Goal: Information Seeking & Learning: Understand process/instructions

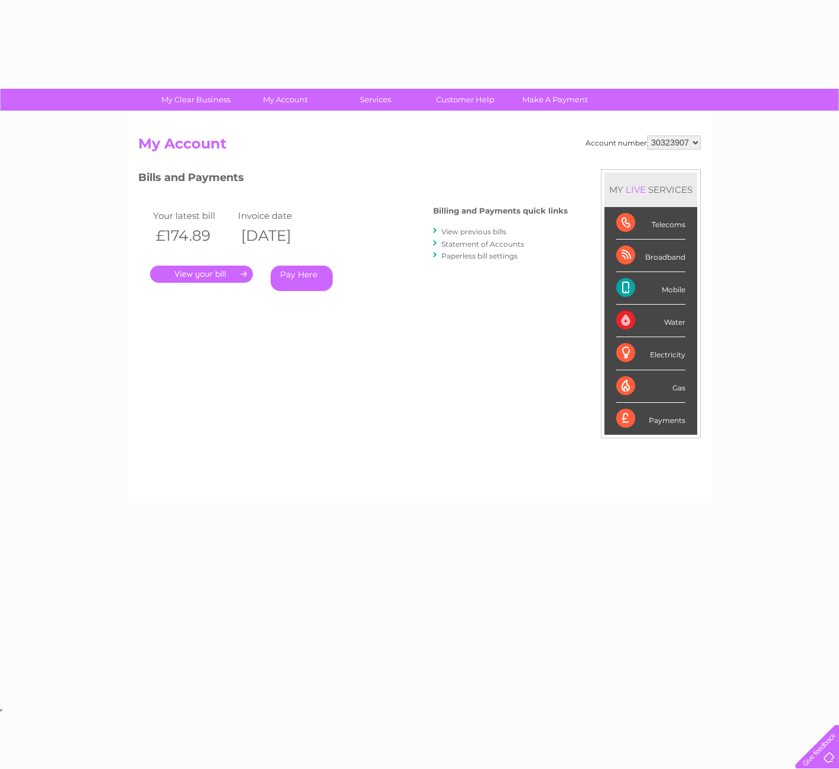
click at [824, 280] on div "My Clear Business Login Details My Details My Preferences Link Account My Accou…" at bounding box center [419, 397] width 839 height 617
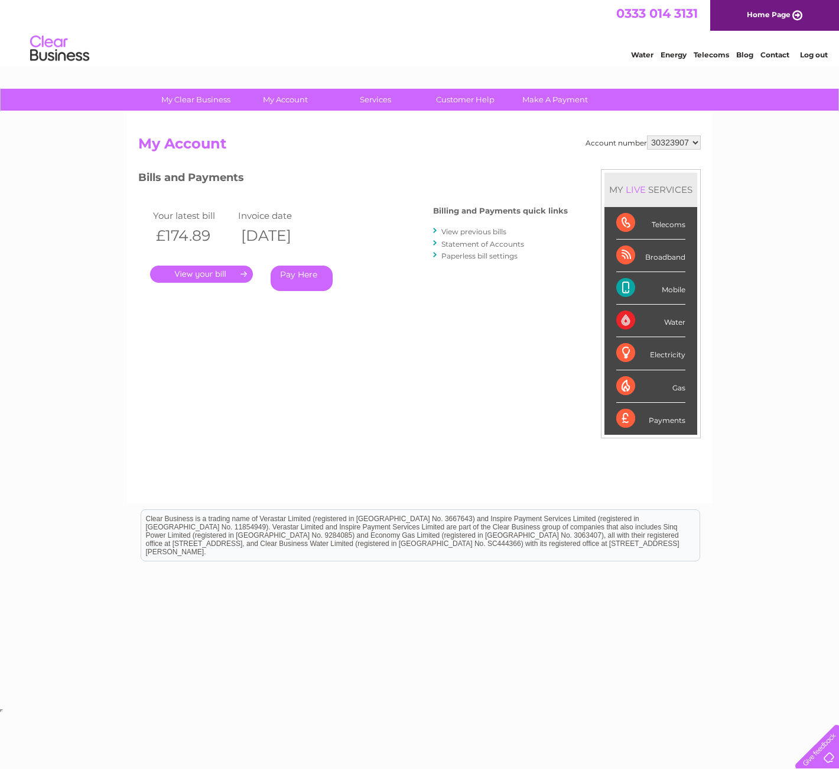
click at [60, 51] on img at bounding box center [60, 49] width 60 height 36
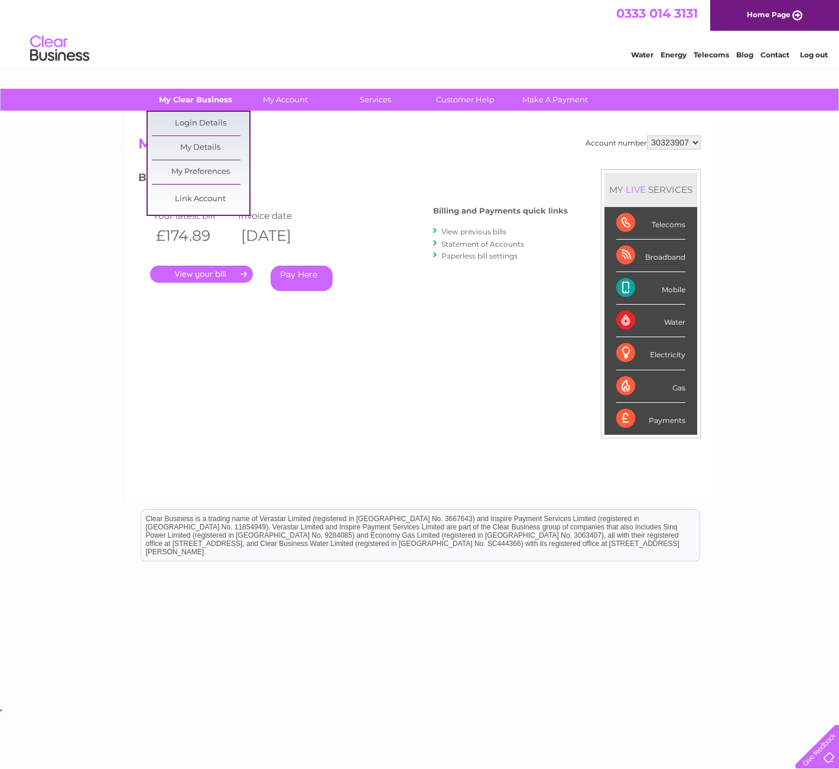
click at [205, 105] on link "My Clear Business" at bounding box center [196, 100] width 98 height 22
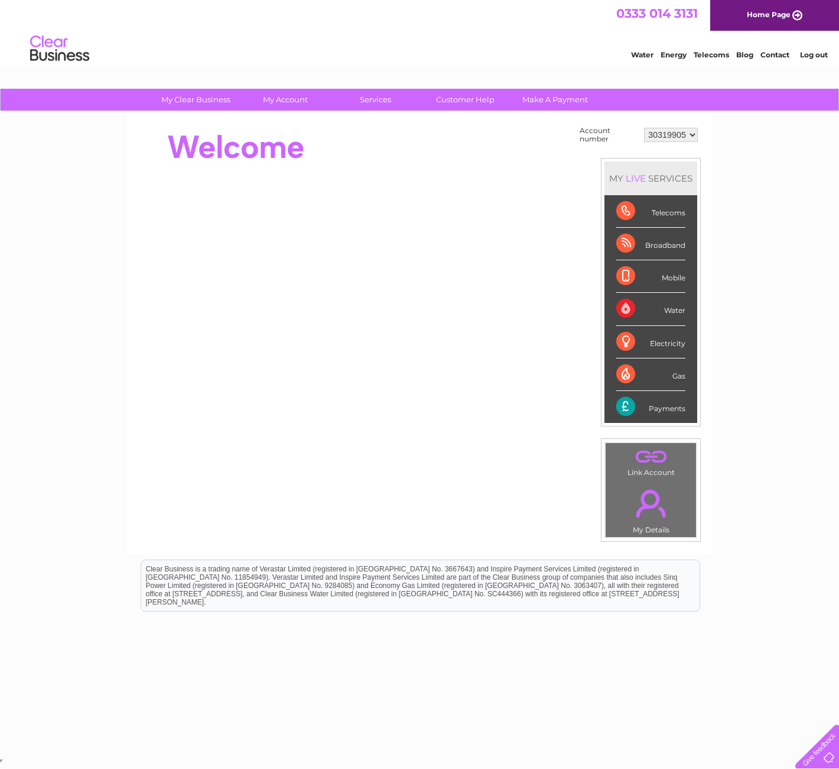
click at [670, 133] on select "30319905 30323907" at bounding box center [671, 135] width 54 height 14
select select "30323907"
click at [644, 128] on select "30319905 30323907" at bounding box center [671, 135] width 54 height 14
click at [471, 102] on link "Customer Help" at bounding box center [466, 100] width 98 height 22
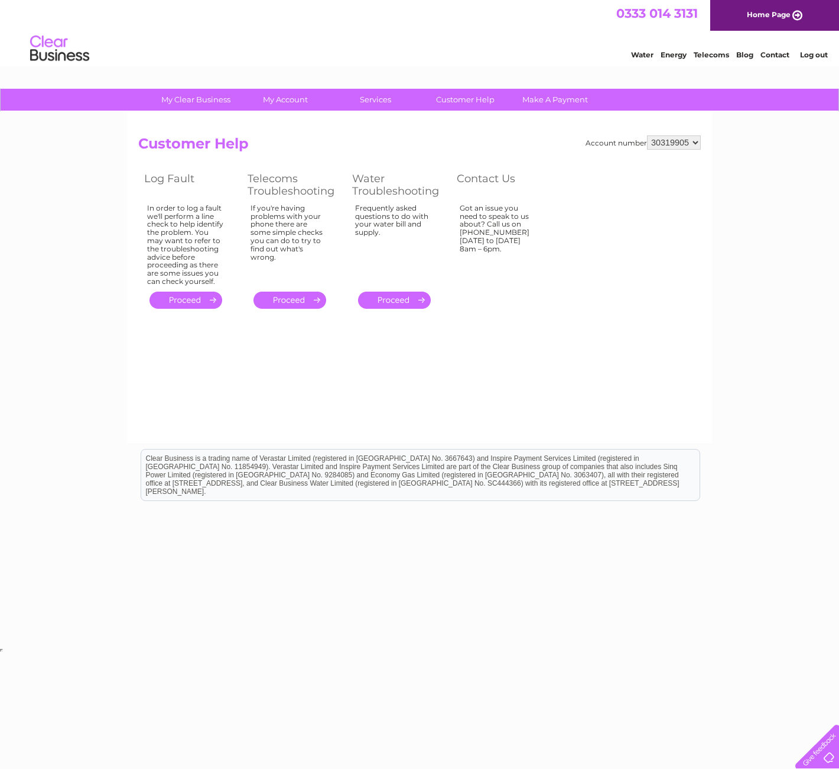
click at [284, 294] on link "." at bounding box center [290, 299] width 73 height 17
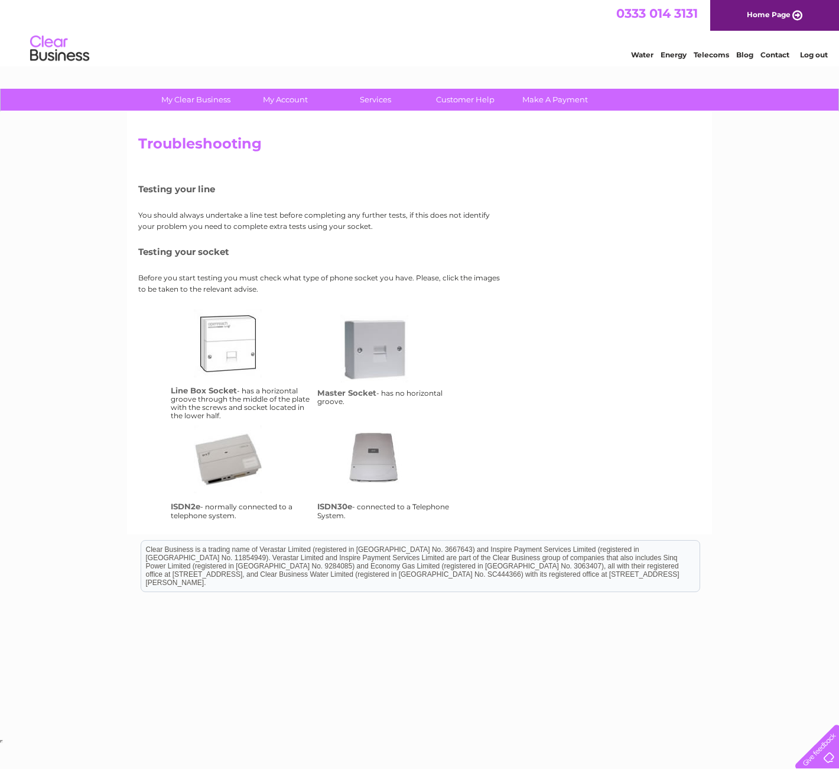
click at [369, 359] on link "ms" at bounding box center [388, 362] width 95 height 95
click at [210, 446] on link "isdn2e" at bounding box center [241, 472] width 95 height 95
click at [370, 455] on link "isdn30e" at bounding box center [388, 472] width 95 height 95
